Goal: Navigation & Orientation: Find specific page/section

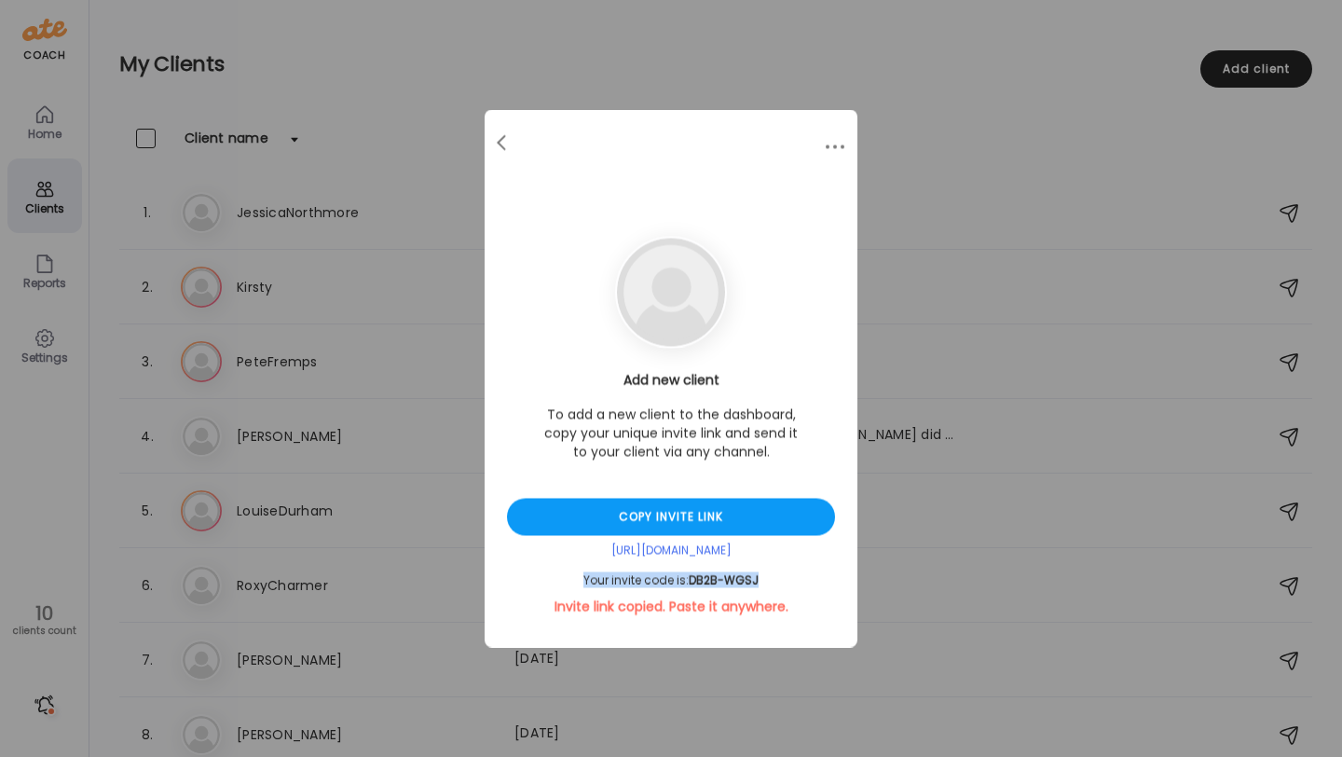
scroll to position [161, 0]
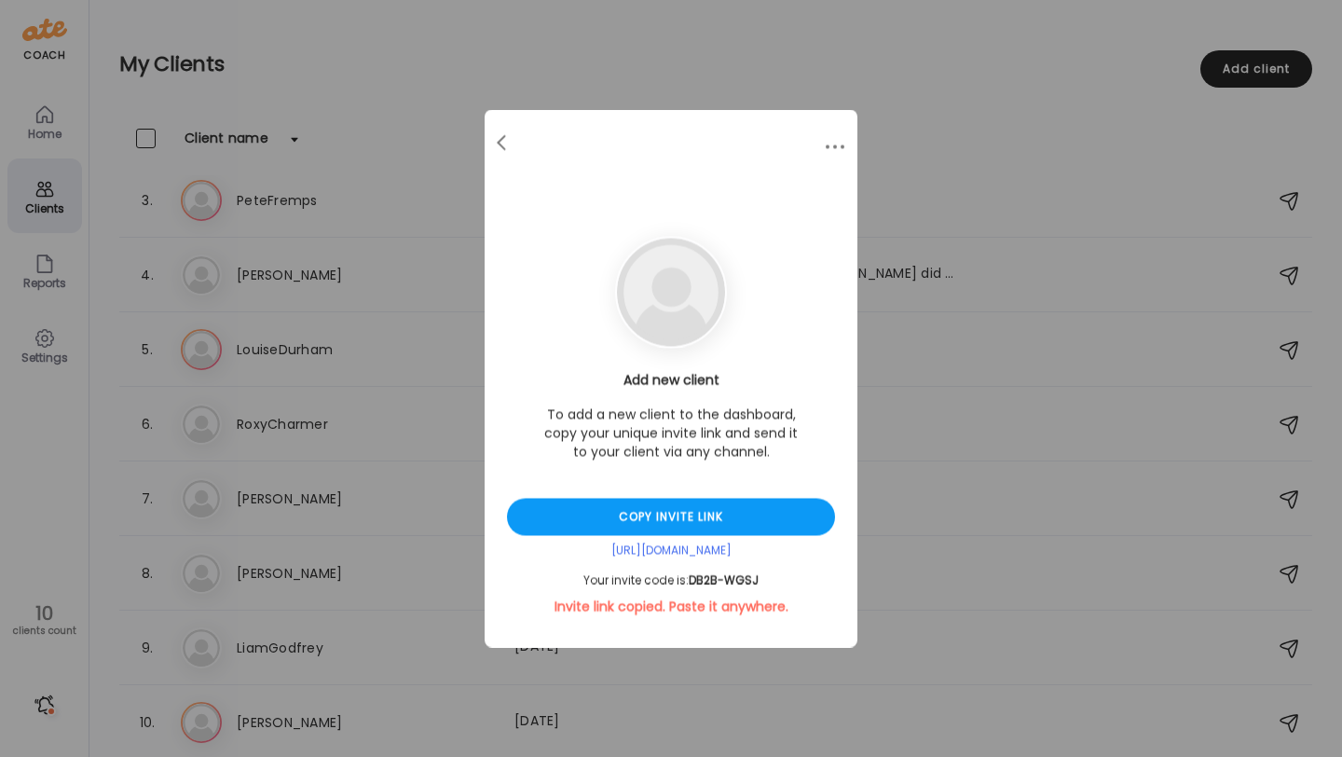
click at [416, 49] on div "Ate Coach Dashboard Wahoo! It’s official Take a moment to set up your Coach Pro…" at bounding box center [671, 378] width 1342 height 757
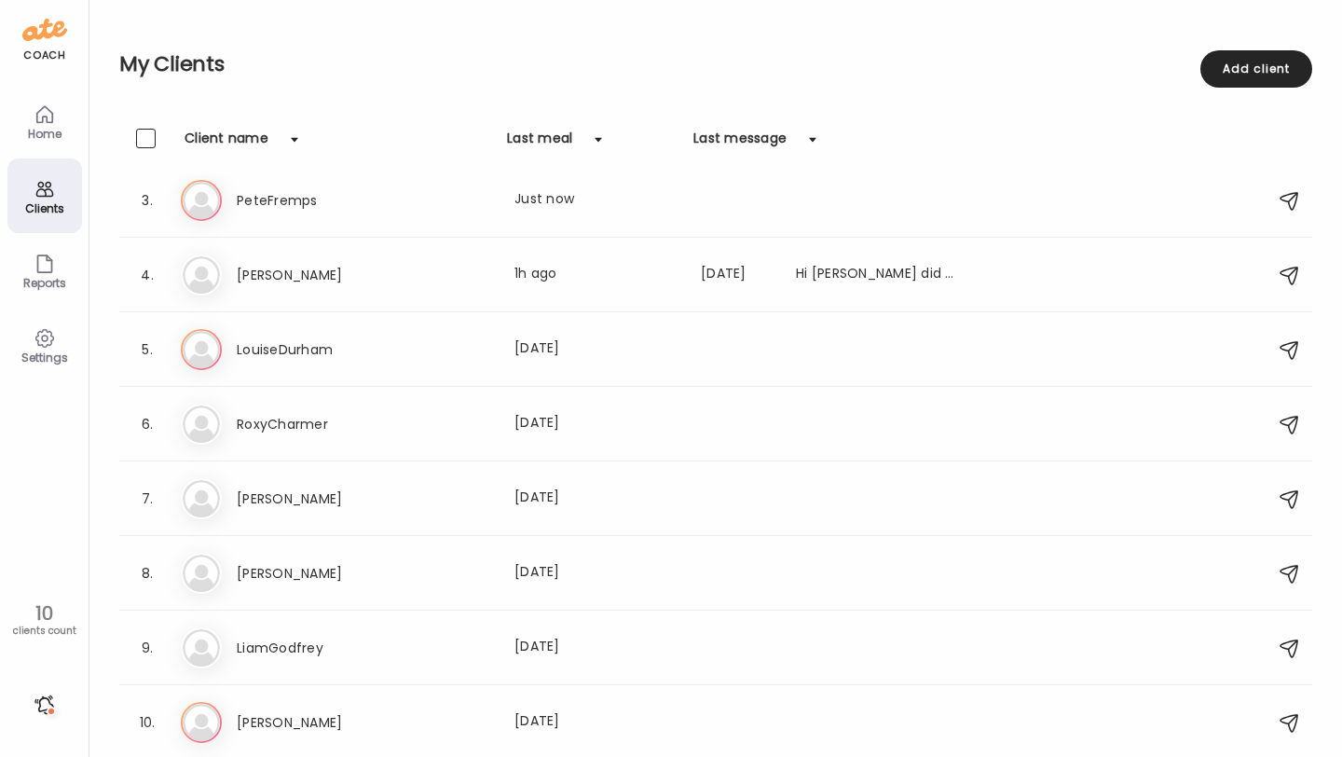
click at [54, 123] on icon at bounding box center [45, 114] width 22 height 22
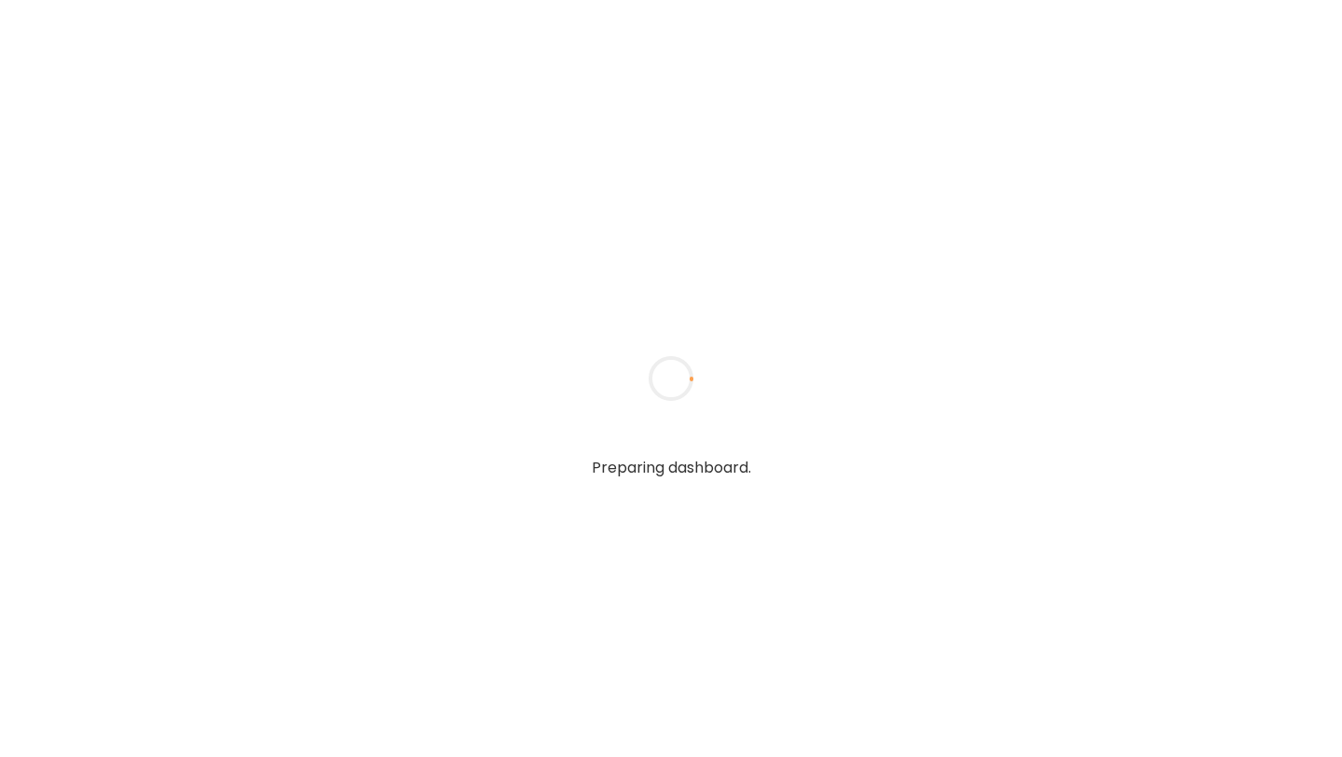
type input "**********"
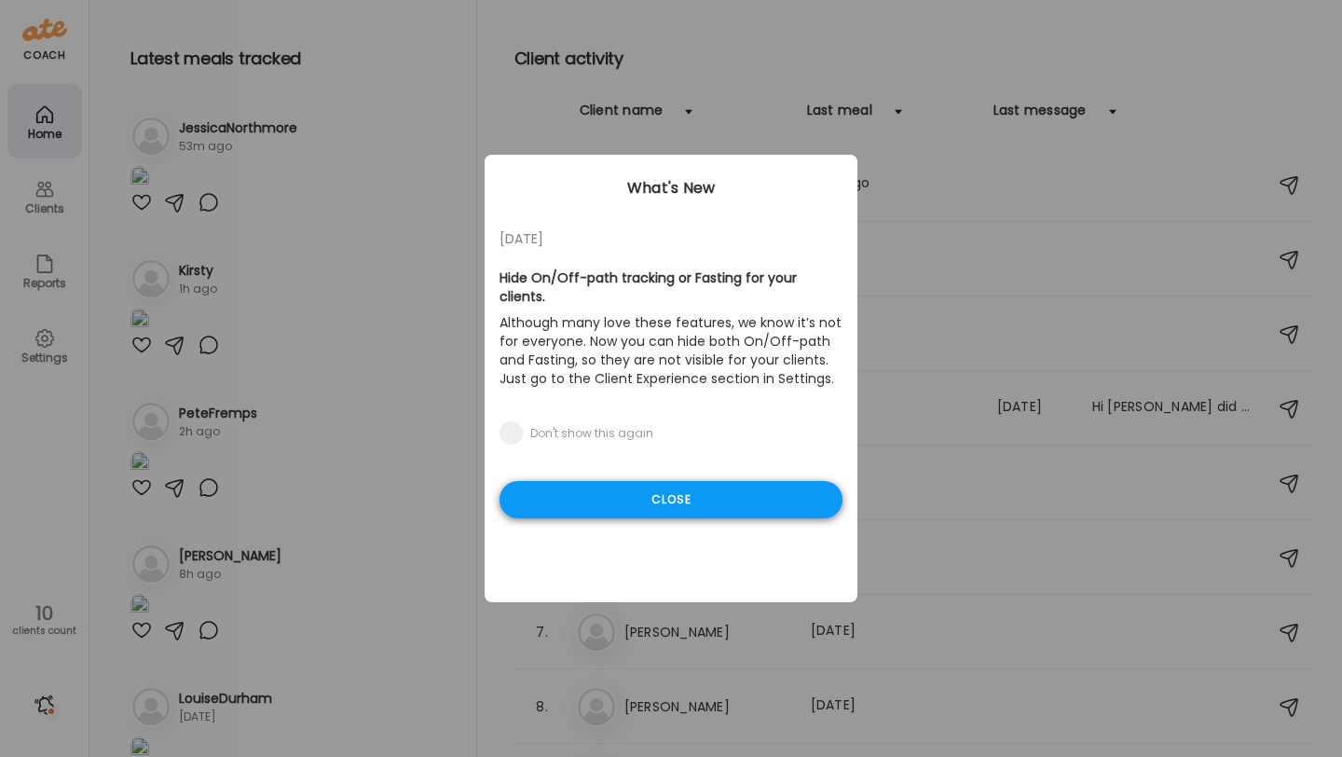
click at [572, 481] on div "Close" at bounding box center [670, 499] width 343 height 37
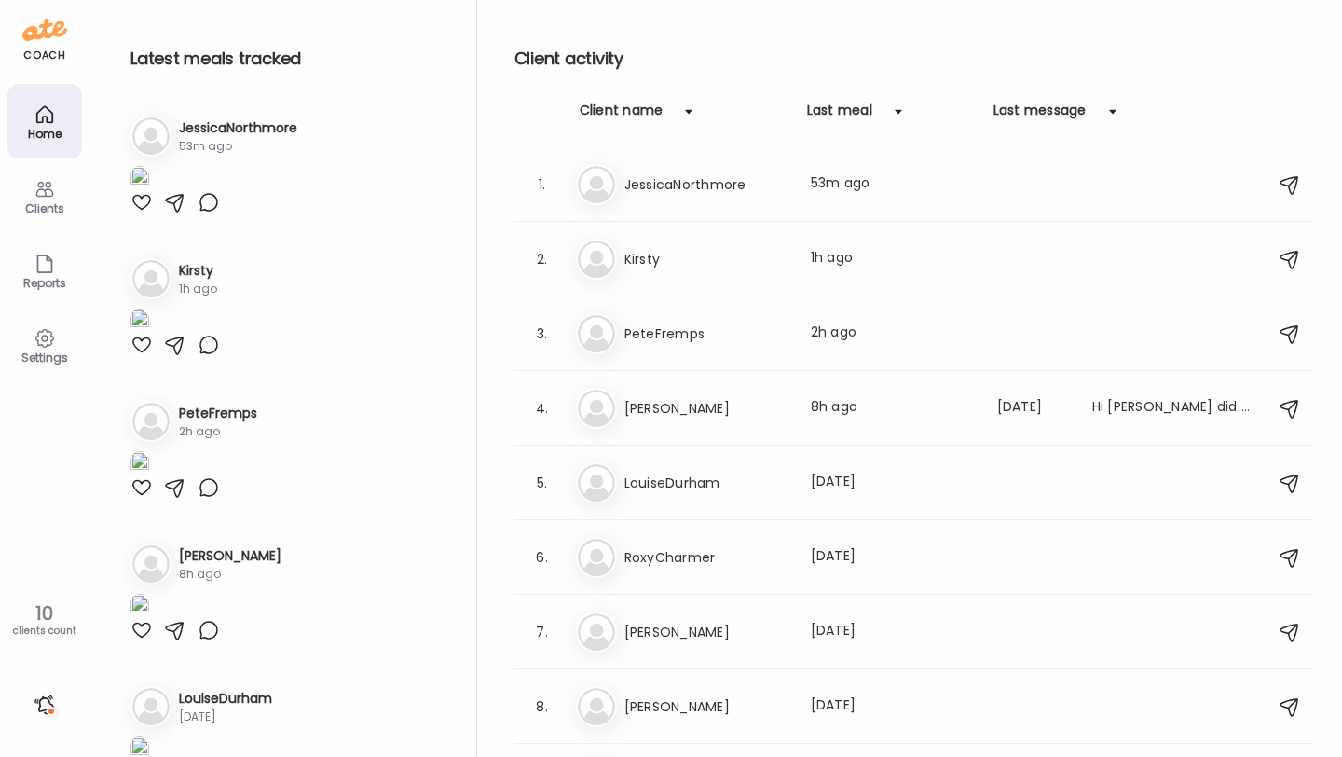
click at [149, 191] on img at bounding box center [139, 178] width 19 height 25
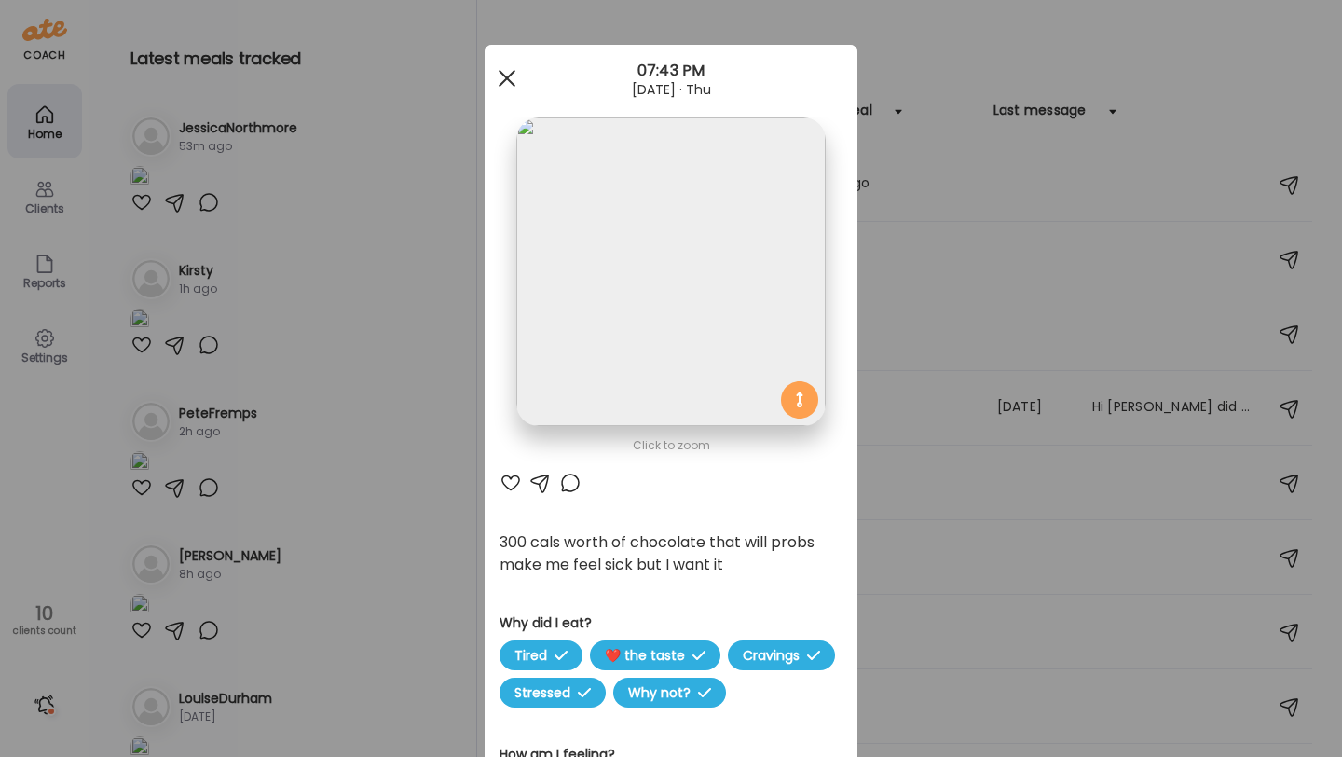
click at [501, 67] on div at bounding box center [506, 78] width 37 height 37
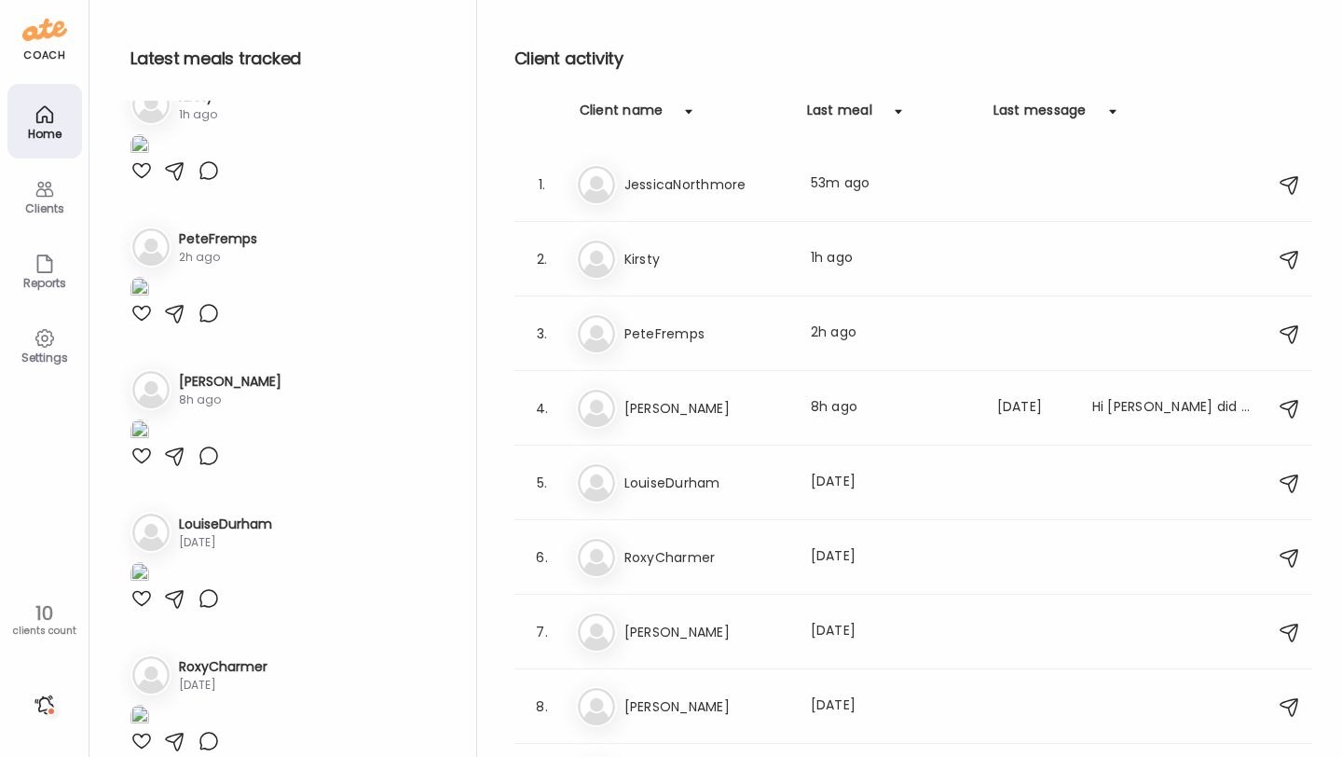
scroll to position [309, 0]
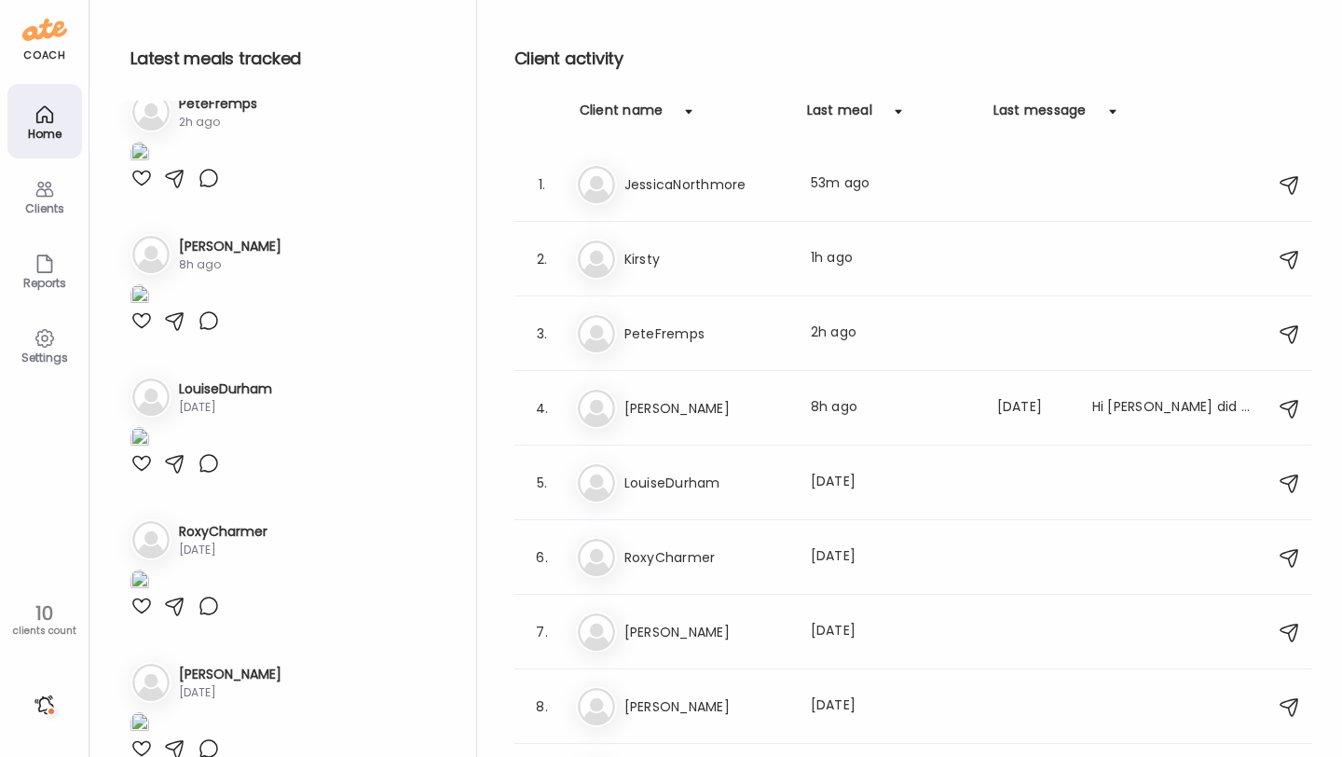
click at [149, 24] on img at bounding box center [139, 11] width 19 height 25
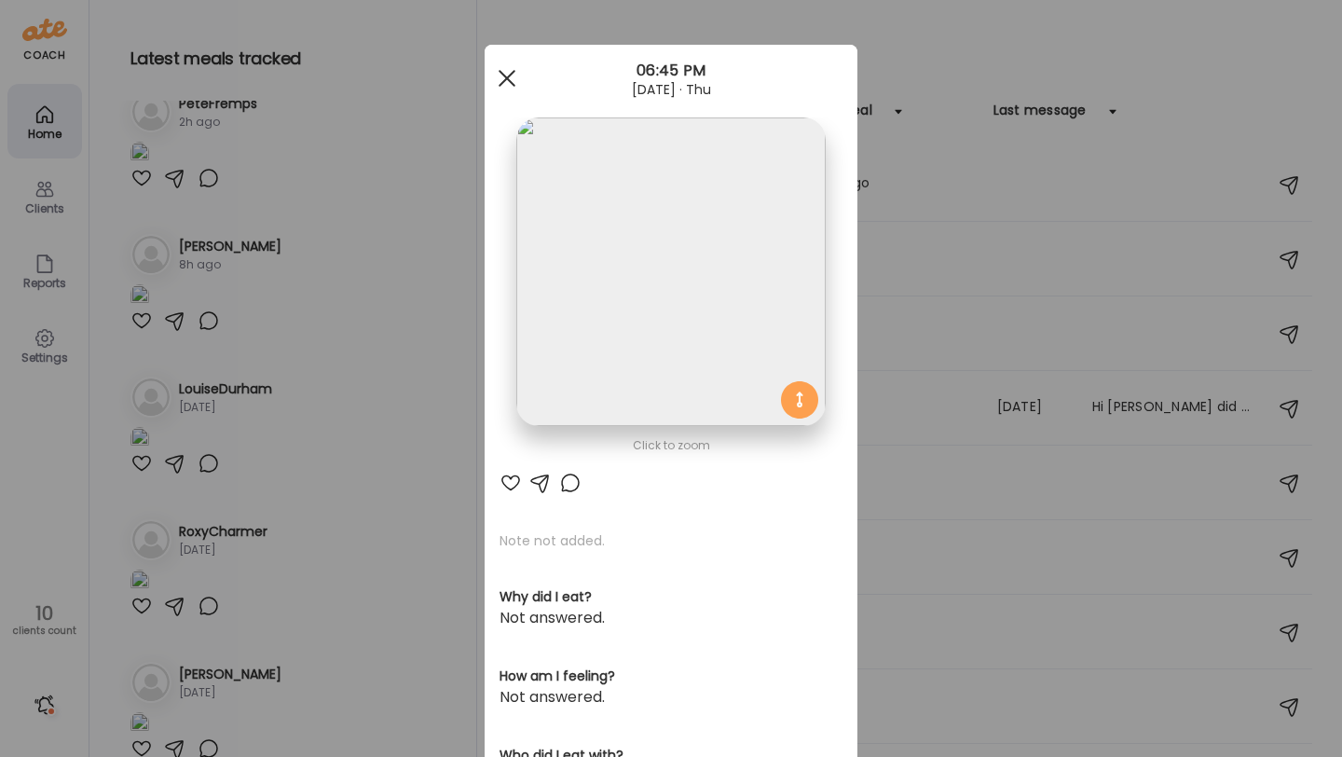
click at [512, 79] on div at bounding box center [506, 78] width 37 height 37
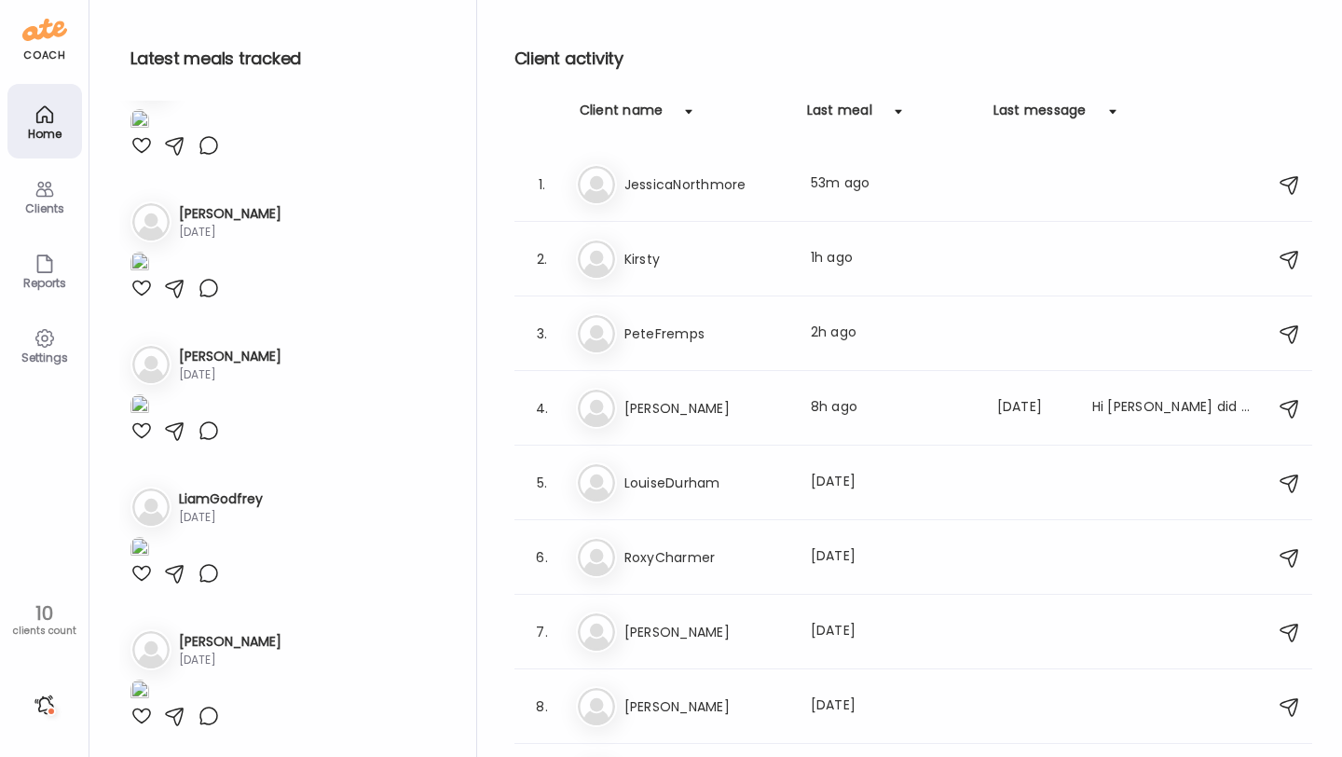
scroll to position [1227, 0]
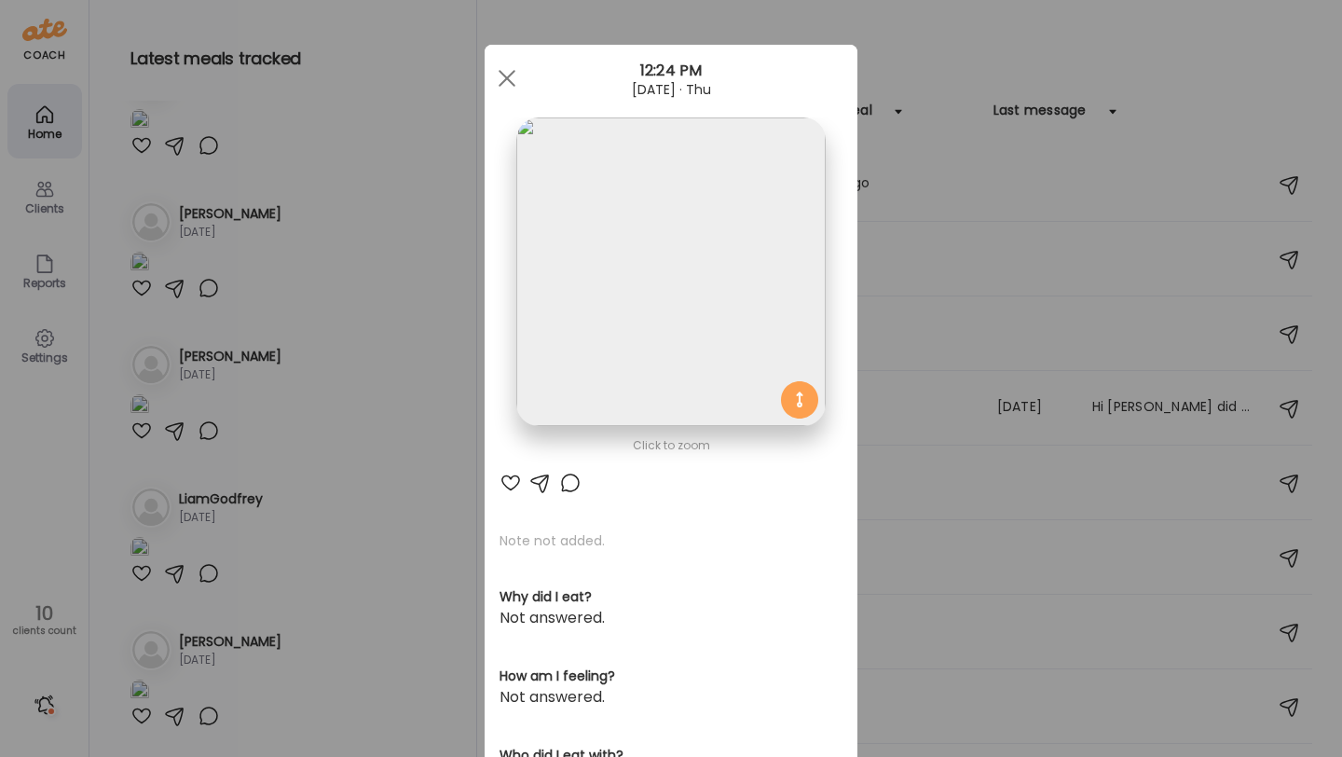
click at [623, 322] on img at bounding box center [670, 271] width 308 height 308
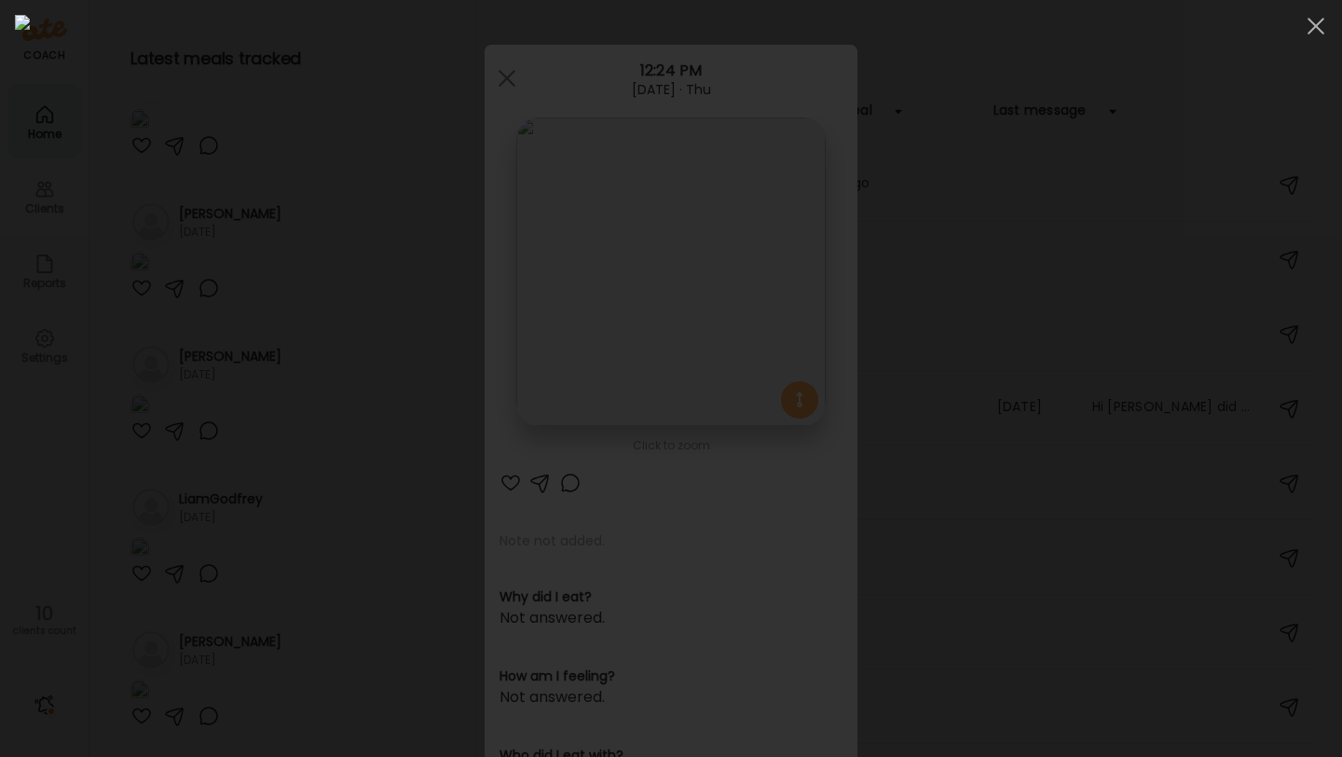
click at [843, 410] on img at bounding box center [671, 378] width 1312 height 727
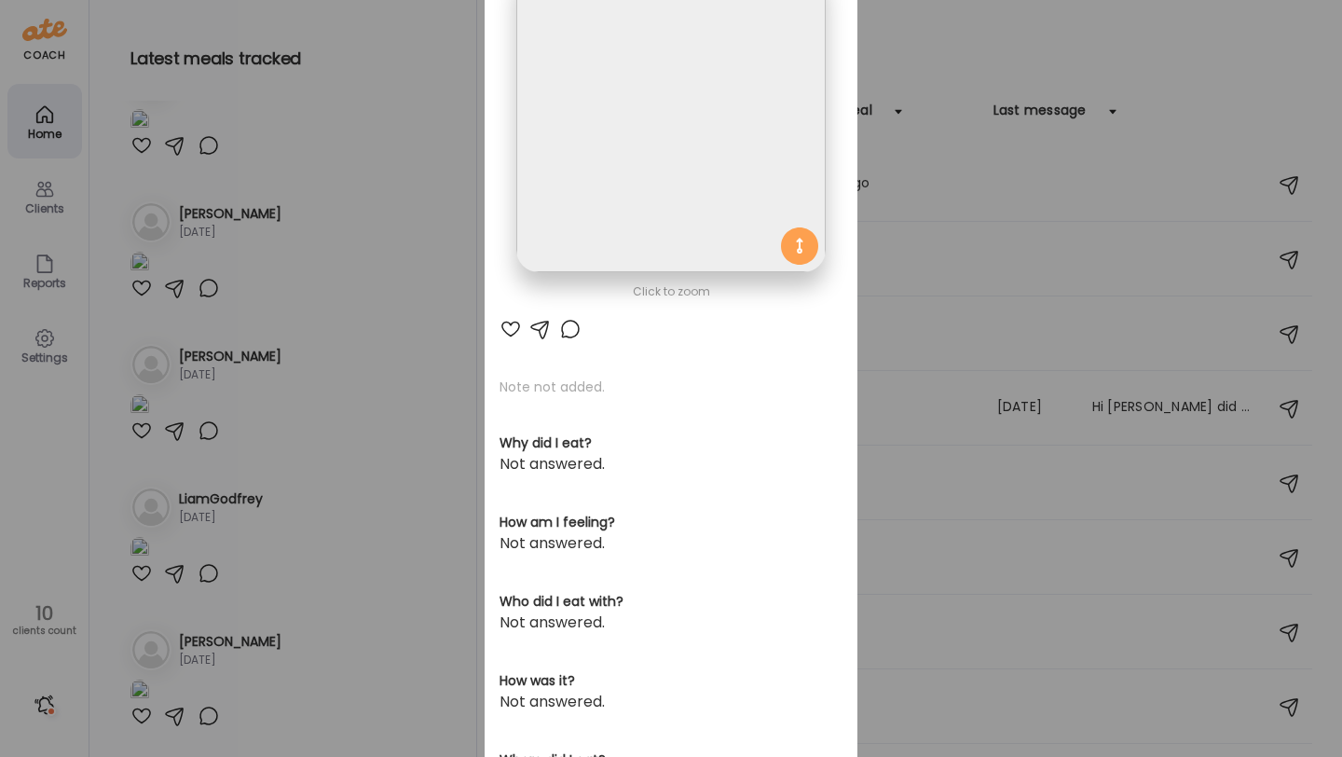
scroll to position [155, 0]
click at [670, 143] on img at bounding box center [670, 117] width 308 height 308
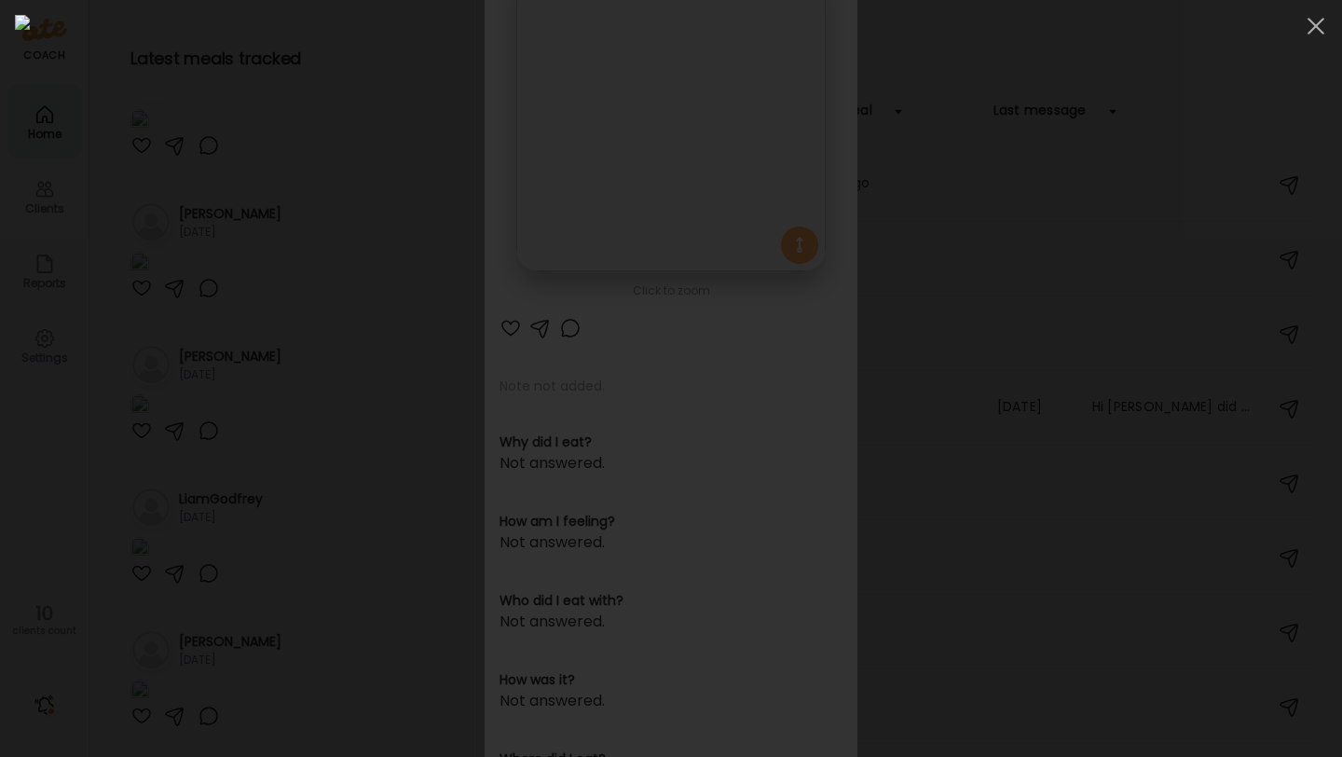
click at [697, 442] on img at bounding box center [671, 378] width 1312 height 727
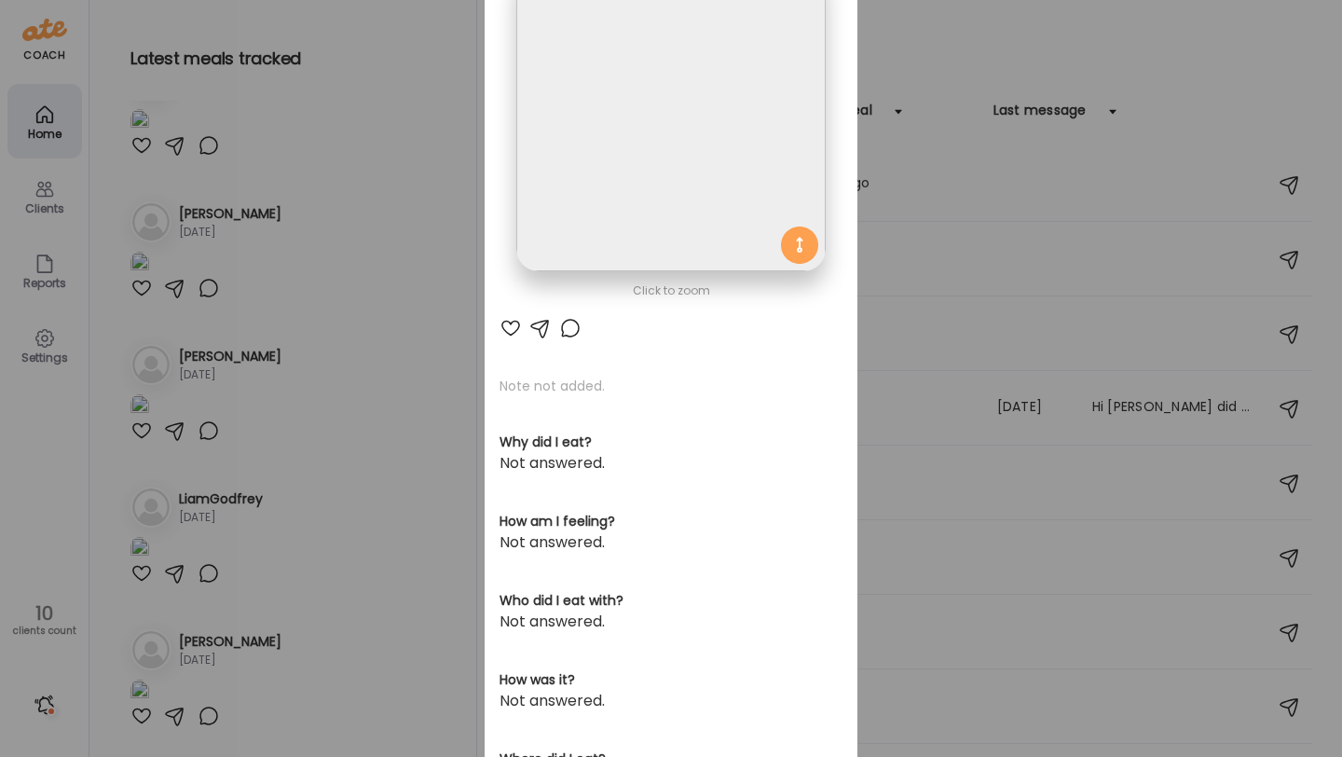
click at [414, 359] on div "Ate Coach Dashboard Wahoo! It’s official Take a moment to set up your Coach Pro…" at bounding box center [671, 378] width 1342 height 757
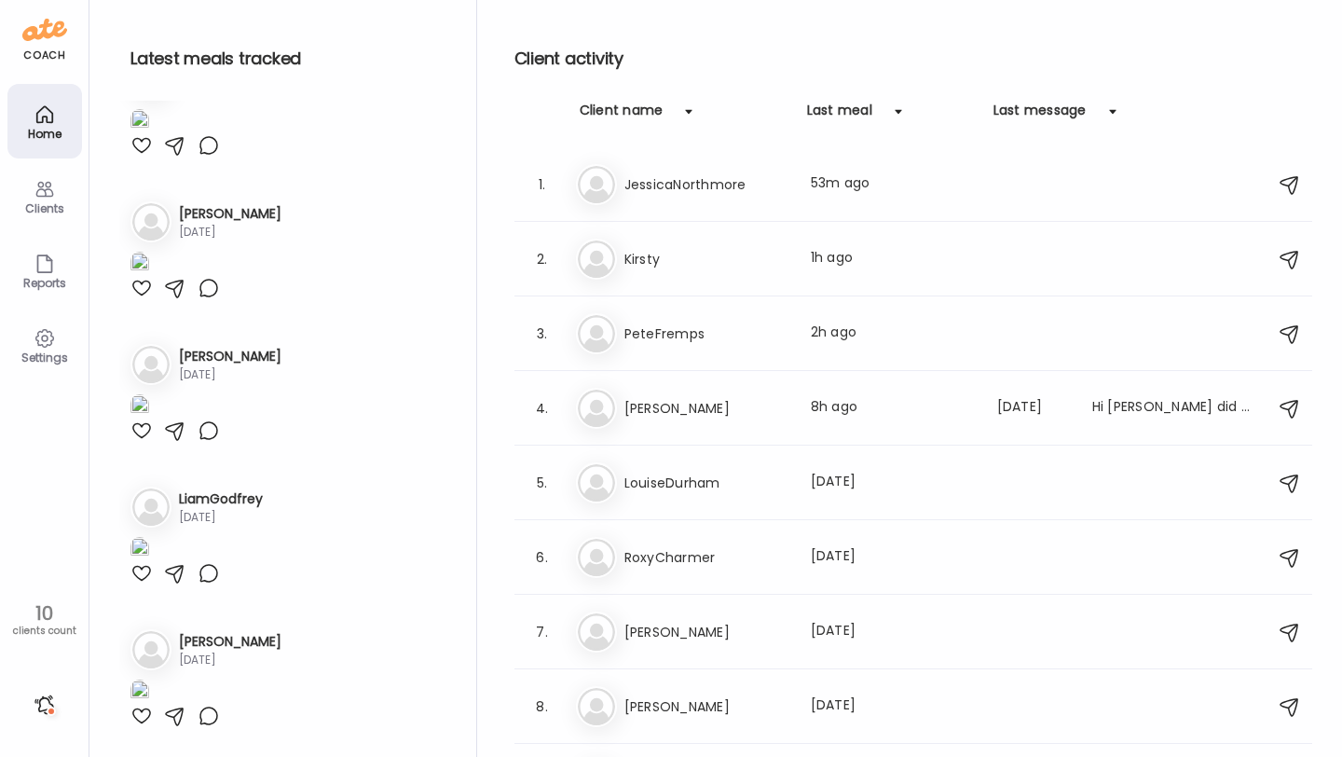
scroll to position [1205, 0]
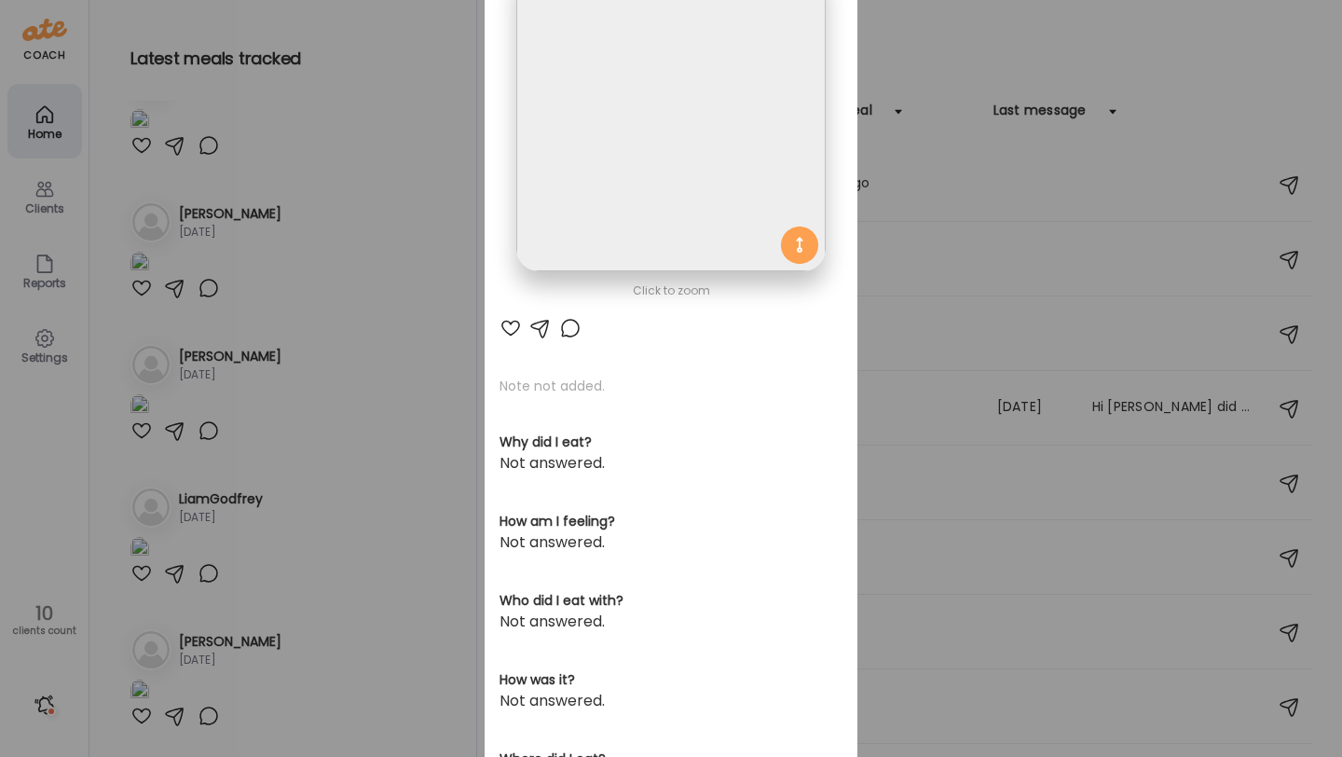
click at [668, 187] on img at bounding box center [670, 117] width 308 height 308
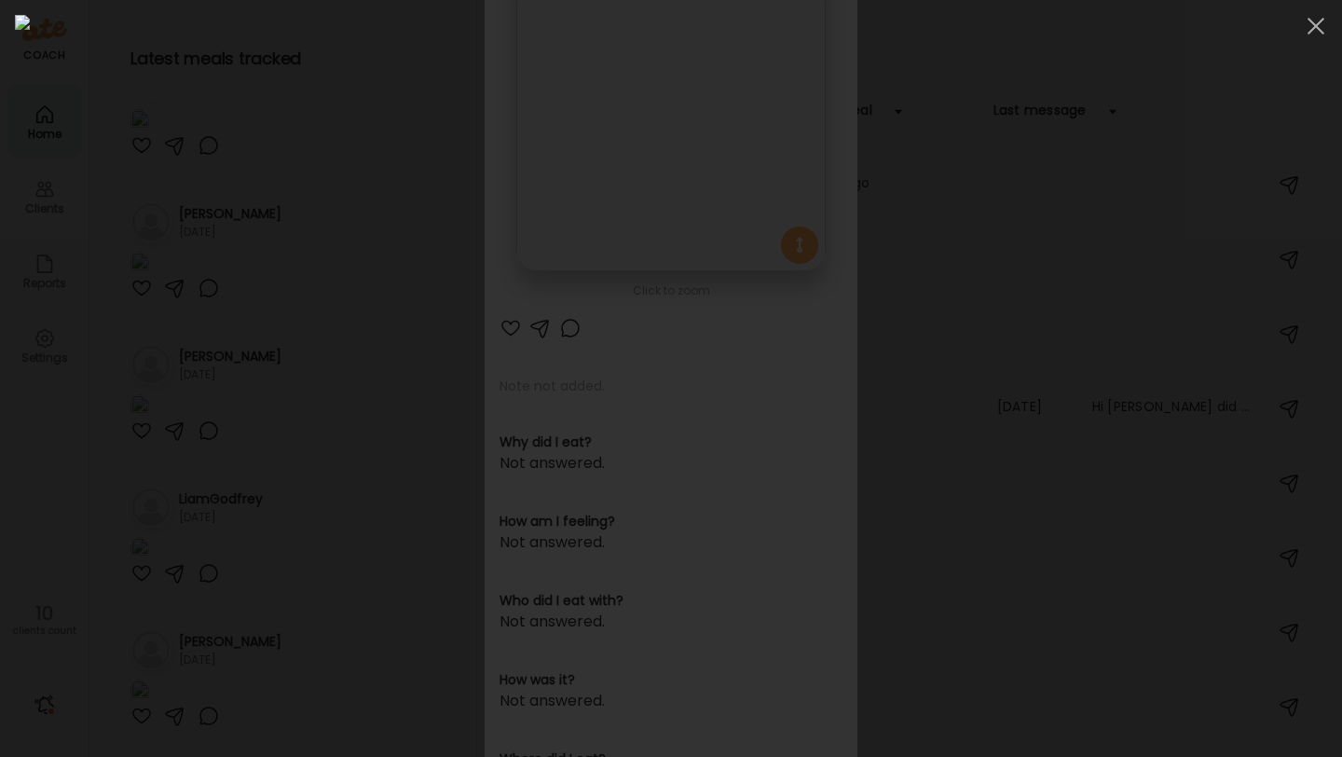
click at [629, 336] on img at bounding box center [671, 378] width 1312 height 727
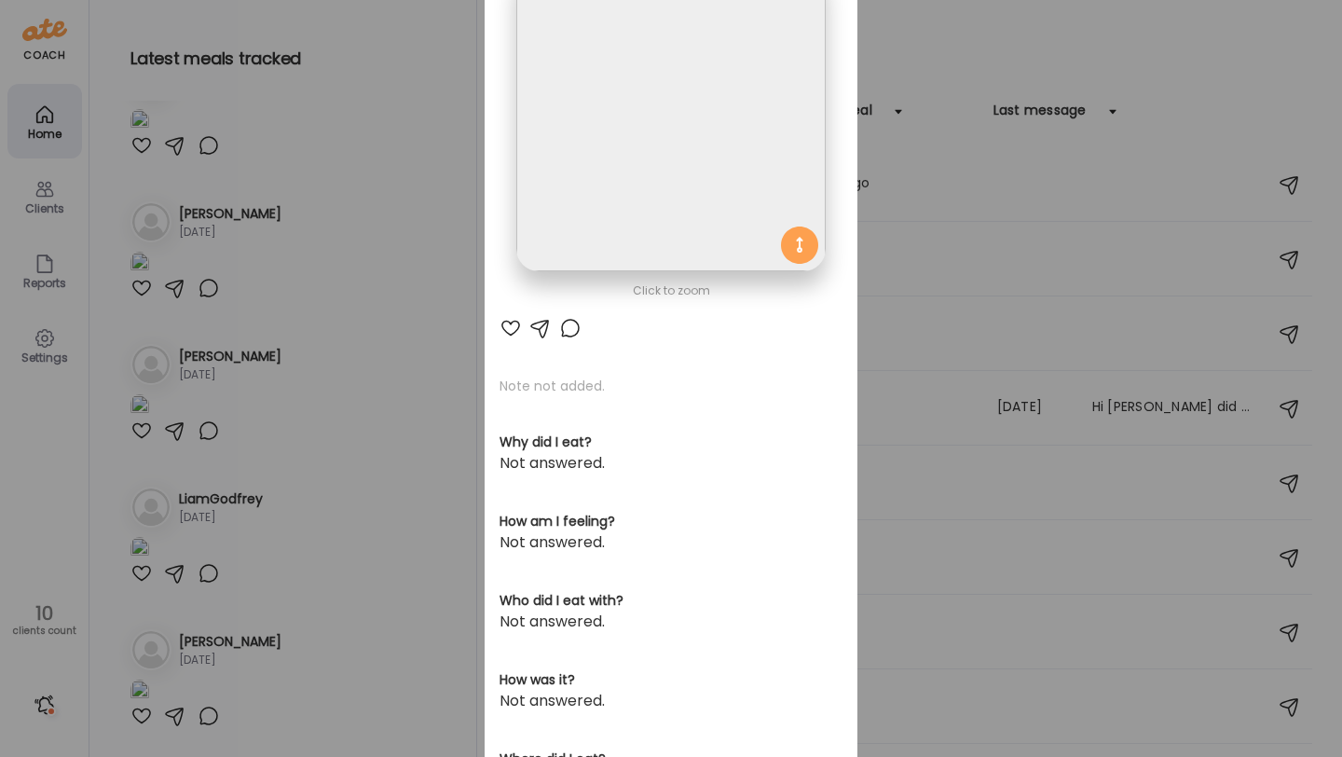
click at [240, 430] on div "Ate Coach Dashboard Wahoo! It’s official Take a moment to set up your Coach Pro…" at bounding box center [671, 378] width 1342 height 757
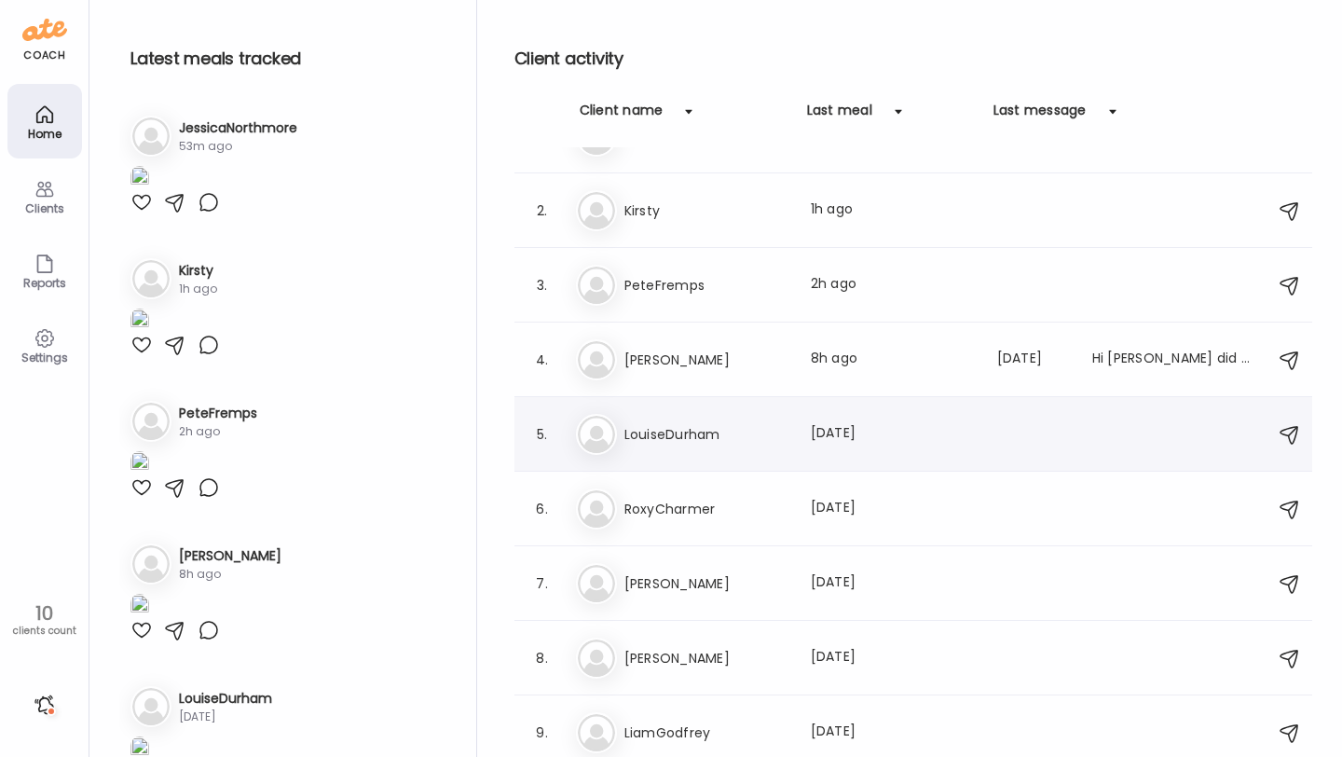
scroll to position [127, 0]
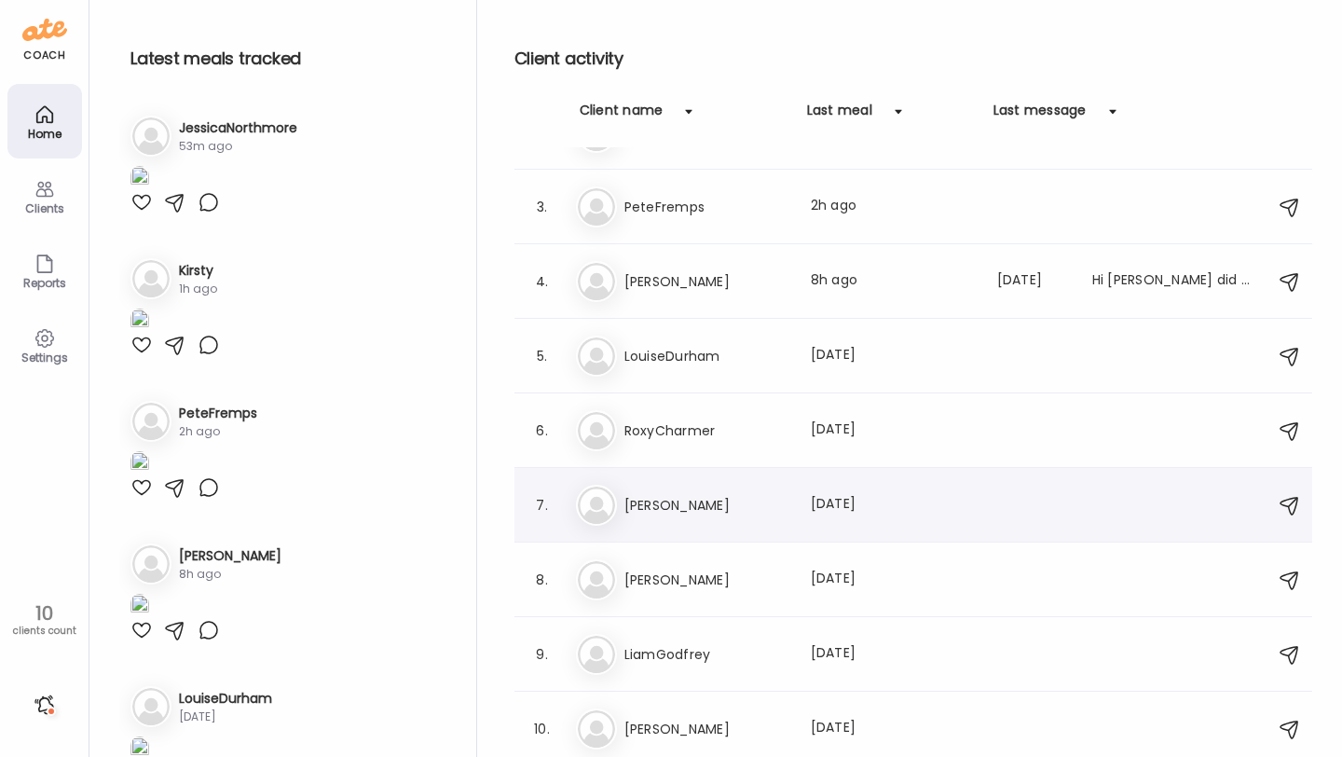
click at [722, 498] on h3 "[PERSON_NAME]" at bounding box center [706, 505] width 164 height 22
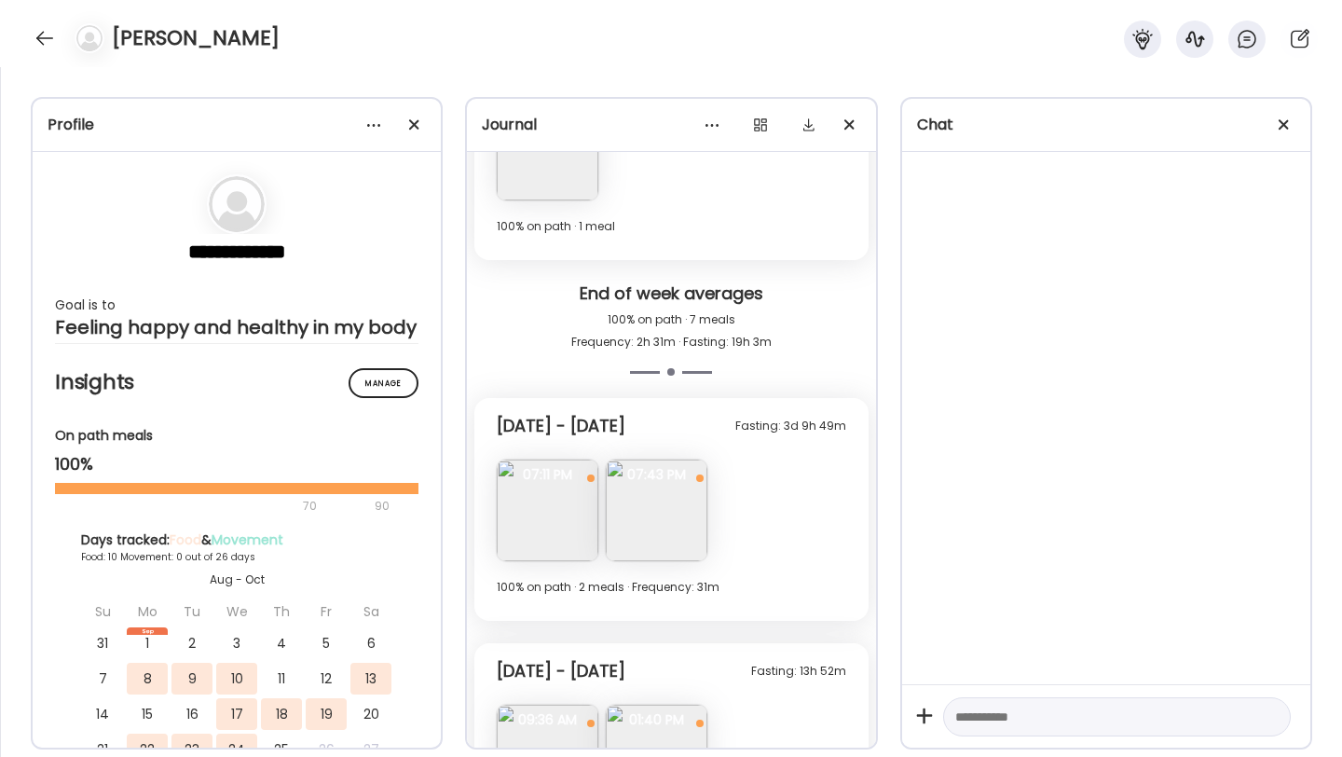
scroll to position [4510, 0]
